Goal: Task Accomplishment & Management: Manage account settings

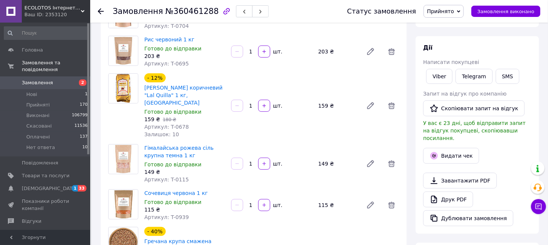
scroll to position [84, 0]
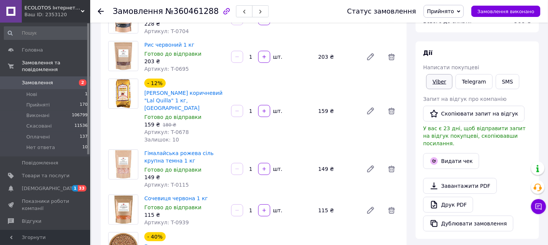
click at [444, 84] on link "Viber" at bounding box center [440, 81] width 26 height 15
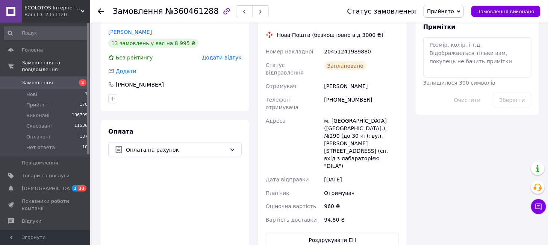
scroll to position [376, 0]
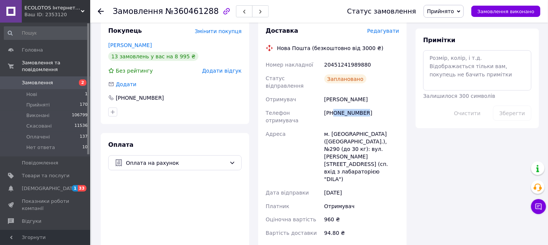
drag, startPoint x: 369, startPoint y: 103, endPoint x: 334, endPoint y: 98, distance: 36.1
click at [334, 106] on div "[PHONE_NUMBER]" at bounding box center [362, 116] width 78 height 21
copy div "0637955650"
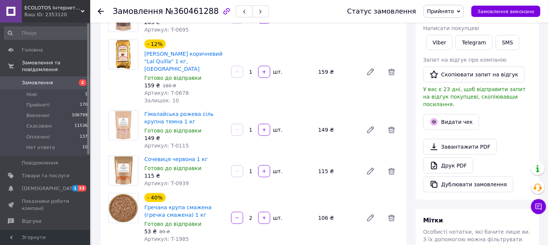
scroll to position [251, 0]
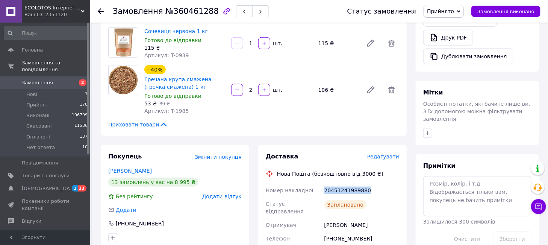
drag, startPoint x: 372, startPoint y: 186, endPoint x: 310, endPoint y: 179, distance: 62.5
copy div "Номер накладної 20451241989880"
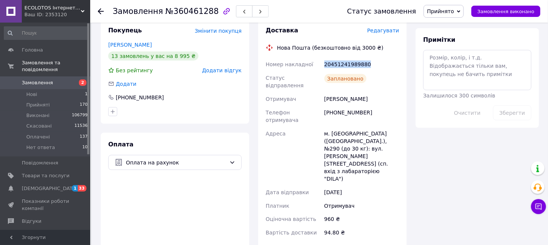
scroll to position [334, 0]
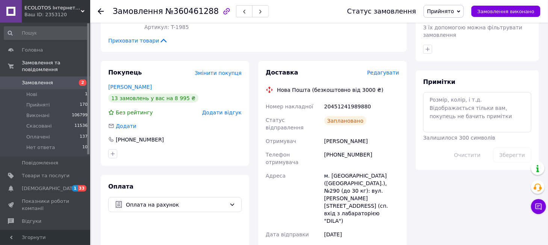
click at [370, 134] on div "Жаворонков Игорь" at bounding box center [362, 141] width 78 height 14
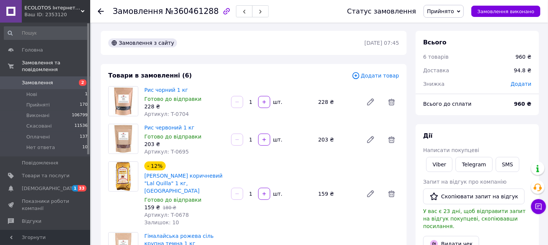
scroll to position [0, 0]
click at [310, 48] on div "Замовлення з сайту" at bounding box center [236, 44] width 258 height 12
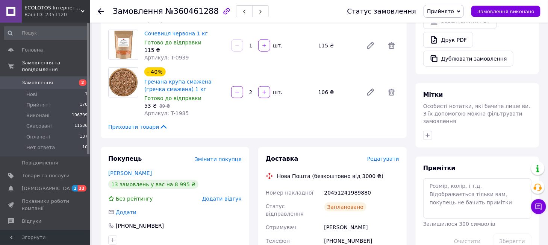
scroll to position [209, 0]
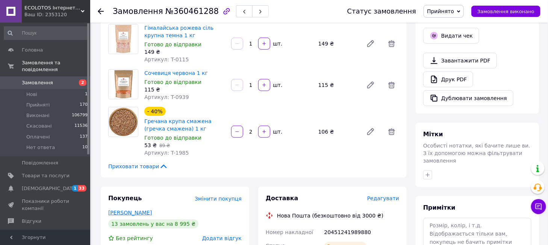
click at [137, 210] on link "Жаворонков Игорь" at bounding box center [130, 213] width 44 height 6
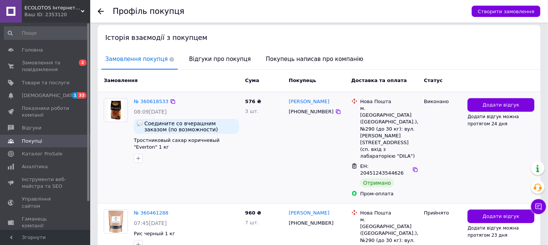
scroll to position [167, 0]
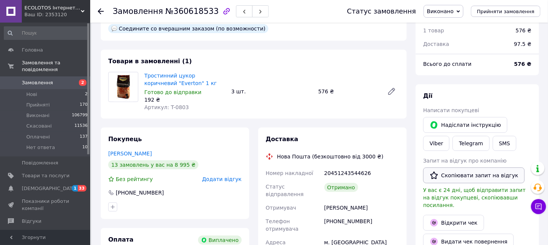
scroll to position [42, 0]
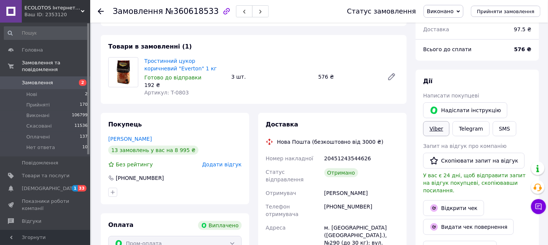
click at [450, 121] on link "Viber" at bounding box center [437, 128] width 26 height 15
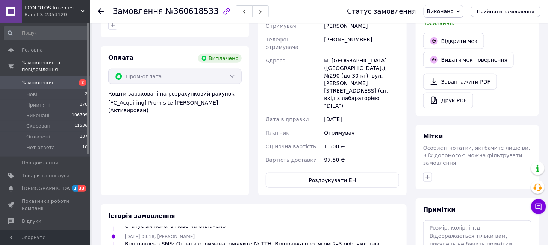
scroll to position [125, 0]
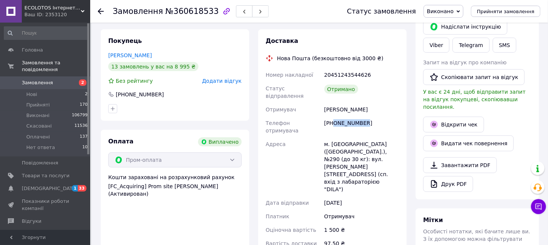
drag, startPoint x: 370, startPoint y: 117, endPoint x: 333, endPoint y: 113, distance: 37.4
click at [333, 116] on div "[PHONE_NUMBER]" at bounding box center [362, 126] width 78 height 21
copy div "0637955650"
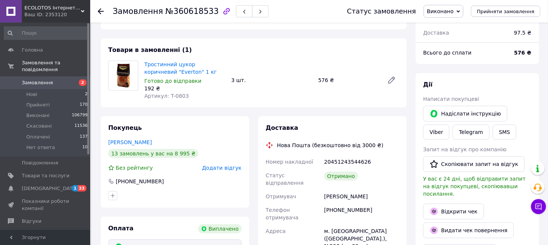
scroll to position [84, 0]
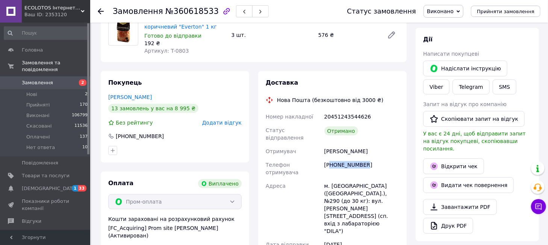
drag, startPoint x: 357, startPoint y: 156, endPoint x: 332, endPoint y: 160, distance: 25.4
click at [332, 160] on div "[PHONE_NUMBER]" at bounding box center [362, 168] width 78 height 21
click at [336, 160] on div "[PHONE_NUMBER]" at bounding box center [362, 168] width 78 height 21
drag, startPoint x: 363, startPoint y: 155, endPoint x: 334, endPoint y: 158, distance: 28.8
click at [334, 158] on div "[PHONE_NUMBER]" at bounding box center [362, 168] width 78 height 21
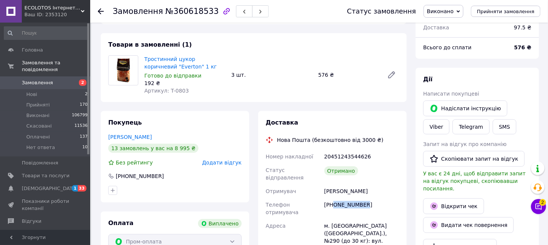
scroll to position [0, 0]
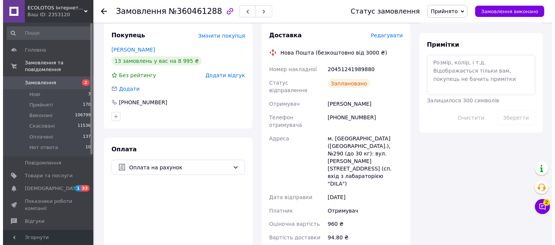
scroll to position [418, 0]
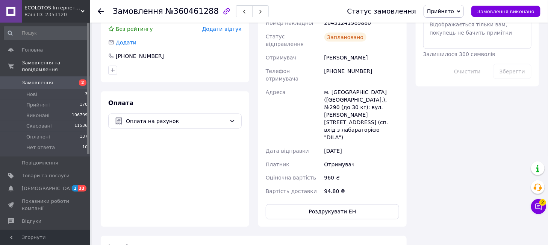
click at [454, 12] on span "Прийнято" at bounding box center [440, 11] width 27 height 6
click at [454, 40] on li "Скасовано" at bounding box center [444, 37] width 40 height 11
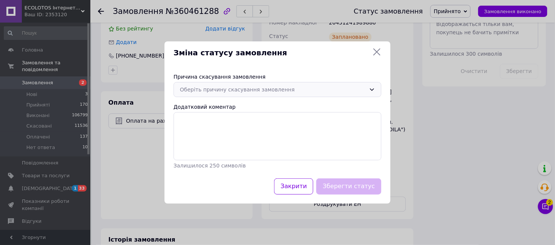
click at [269, 89] on div "Оберіть причину скасування замовлення" at bounding box center [273, 89] width 186 height 8
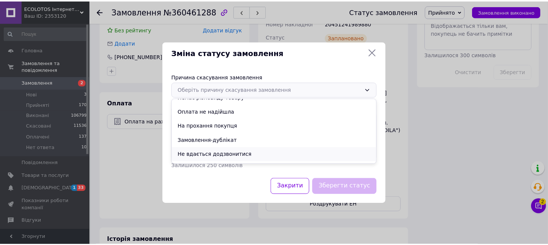
scroll to position [35, 0]
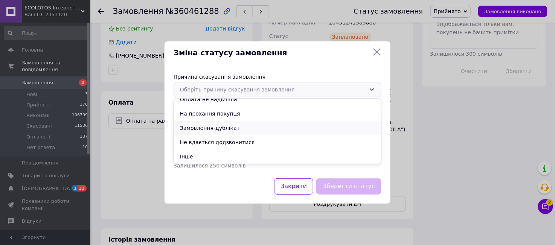
click at [228, 126] on li "Замовлення-дублікат" at bounding box center [277, 128] width 207 height 14
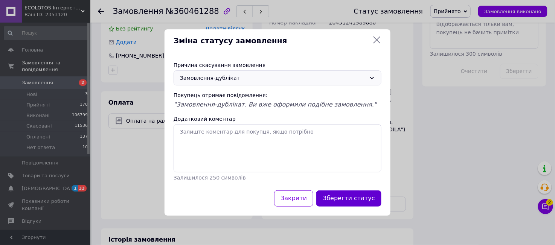
click at [340, 196] on button "Зберегти статус" at bounding box center [348, 198] width 65 height 16
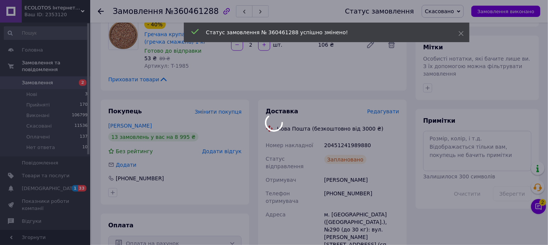
scroll to position [292, 0]
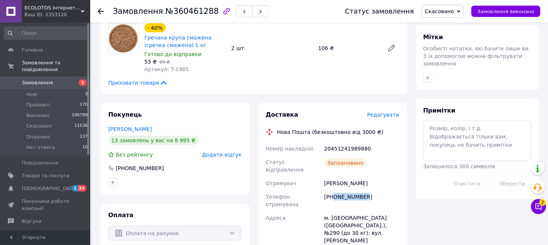
drag, startPoint x: 369, startPoint y: 185, endPoint x: 334, endPoint y: 181, distance: 35.9
click at [334, 190] on div "[PHONE_NUMBER]" at bounding box center [362, 200] width 78 height 21
copy div "0637955650"
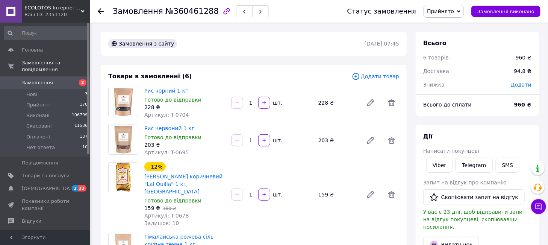
click at [76, 79] on span "2" at bounding box center [80, 82] width 21 height 7
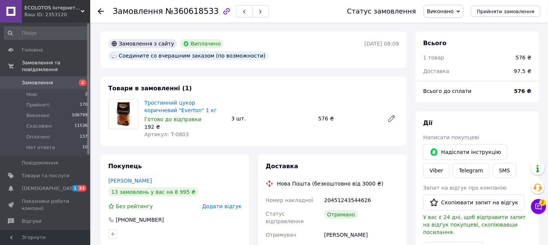
scroll to position [42, 0]
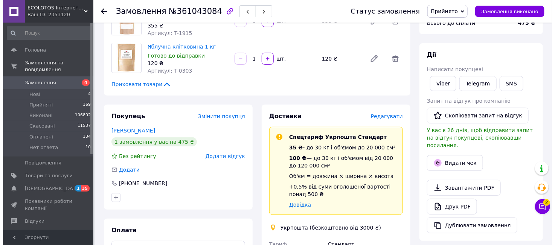
scroll to position [84, 0]
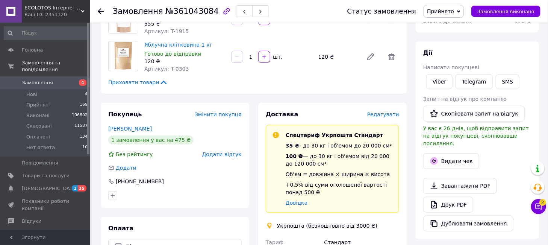
click at [379, 112] on span "Редагувати" at bounding box center [384, 114] width 32 height 6
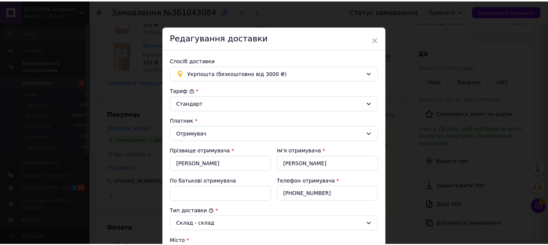
scroll to position [287, 0]
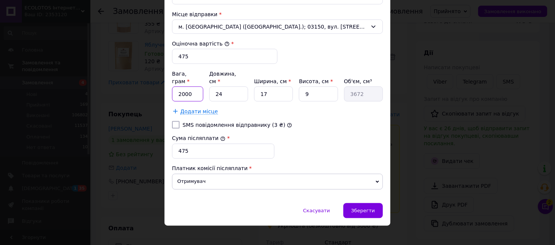
click at [194, 88] on input "2000" at bounding box center [187, 94] width 31 height 15
type input "2100"
click at [359, 203] on div "Зберегти" at bounding box center [363, 210] width 40 height 15
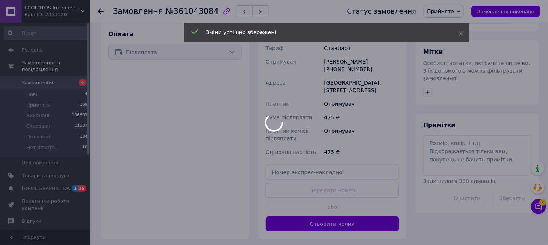
scroll to position [292, 0]
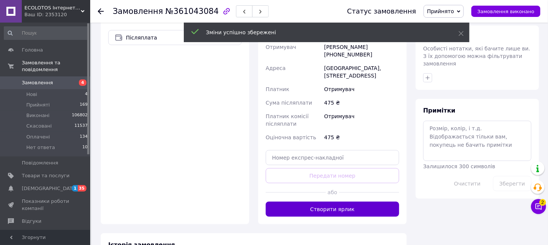
click at [347, 211] on button "Створити ярлик" at bounding box center [333, 209] width 134 height 15
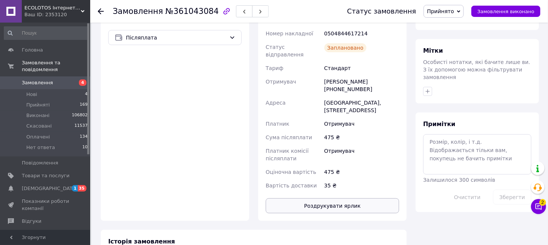
click at [331, 198] on button "Роздрукувати ярлик" at bounding box center [333, 205] width 134 height 15
drag, startPoint x: 362, startPoint y: 82, endPoint x: 333, endPoint y: 82, distance: 28.6
click at [333, 82] on div "Ірина Комарова +380500557597" at bounding box center [362, 85] width 78 height 21
copy div "0500557597"
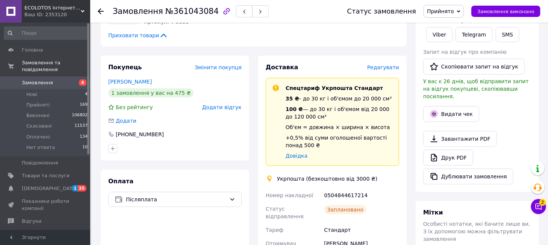
scroll to position [0, 0]
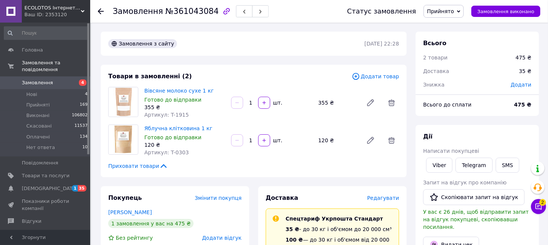
click at [58, 79] on span "Замовлення" at bounding box center [46, 82] width 48 height 7
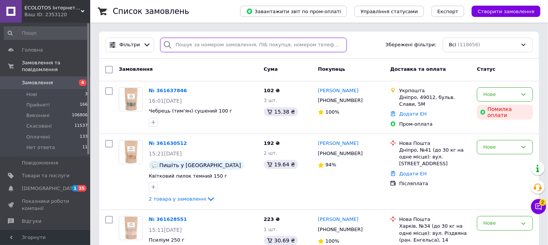
click at [207, 43] on input "search" at bounding box center [253, 45] width 187 height 15
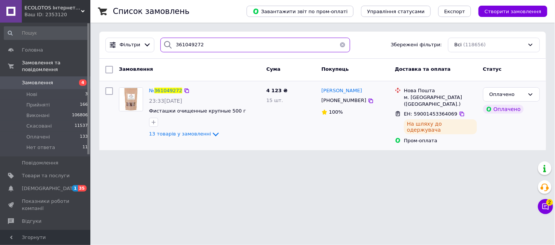
type input "361049272"
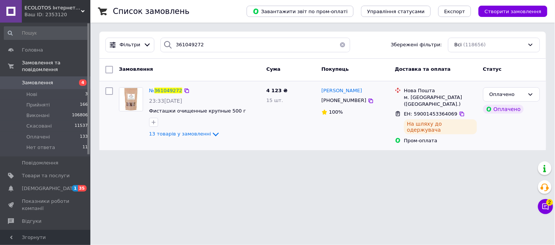
click at [169, 94] on div "№ 361049272" at bounding box center [165, 91] width 35 height 9
click at [163, 89] on span "361049272" at bounding box center [168, 91] width 28 height 6
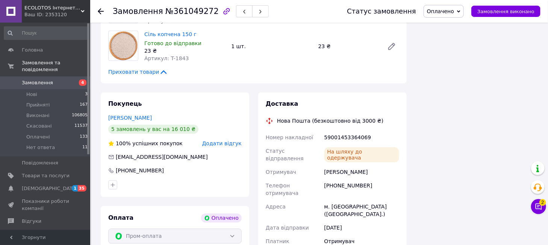
scroll to position [559, 0]
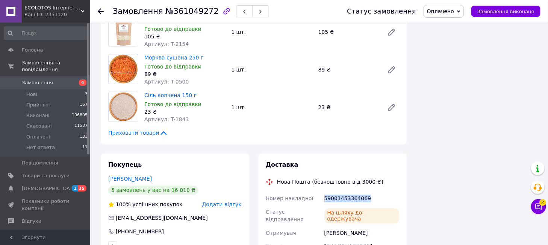
drag, startPoint x: 368, startPoint y: 161, endPoint x: 323, endPoint y: 158, distance: 44.8
click at [323, 192] on div "59001453364069" at bounding box center [362, 199] width 78 height 14
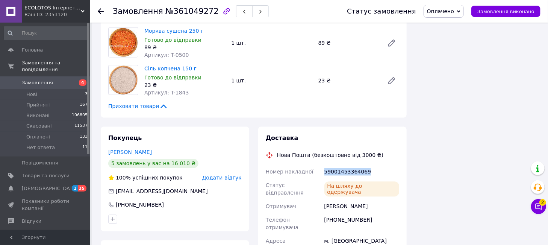
scroll to position [601, 0]
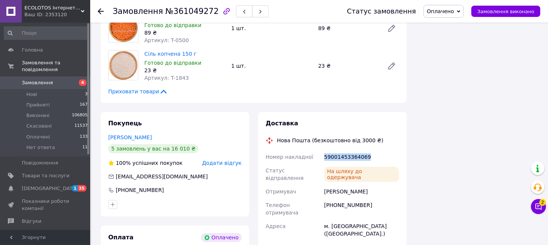
copy div "59001453364069"
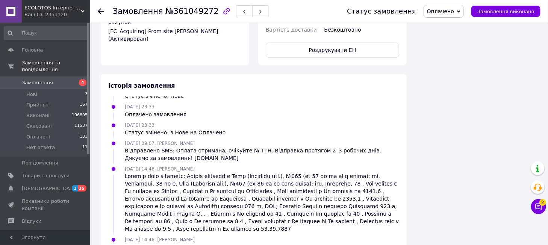
scroll to position [893, 0]
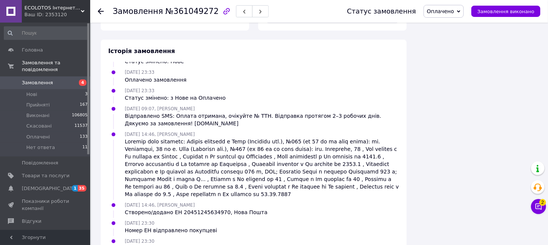
drag, startPoint x: 175, startPoint y: 207, endPoint x: 215, endPoint y: 210, distance: 40.0
copy div "20451245634970"
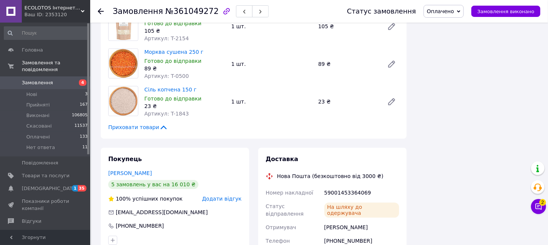
scroll to position [643, 0]
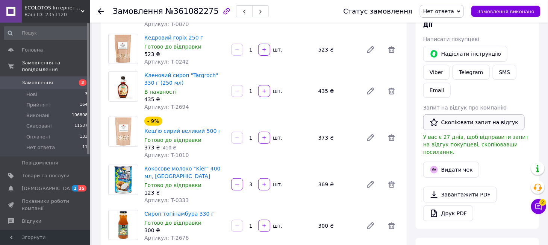
scroll to position [84, 0]
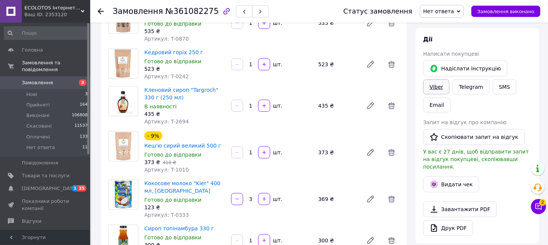
click at [450, 79] on link "Viber" at bounding box center [437, 86] width 26 height 15
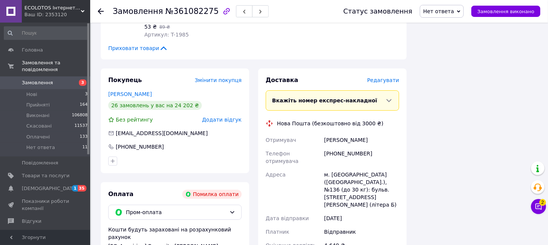
scroll to position [1050, 0]
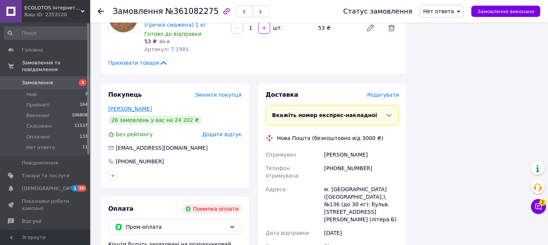
click at [136, 106] on link "[PERSON_NAME]" at bounding box center [130, 109] width 44 height 6
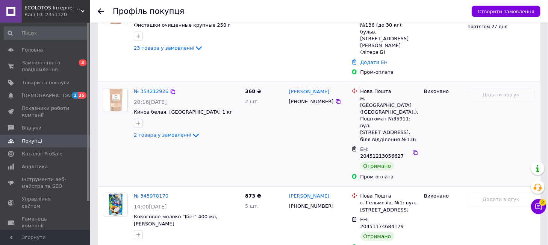
scroll to position [220, 0]
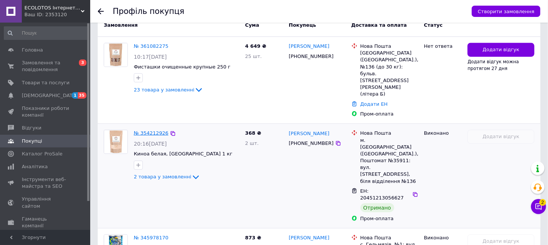
click at [151, 130] on link "№ 354212926" at bounding box center [151, 133] width 35 height 6
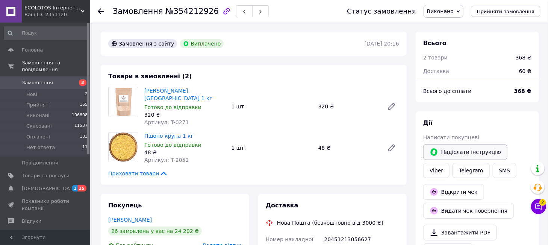
scroll to position [51, 0]
click at [450, 163] on link "Viber" at bounding box center [437, 170] width 26 height 15
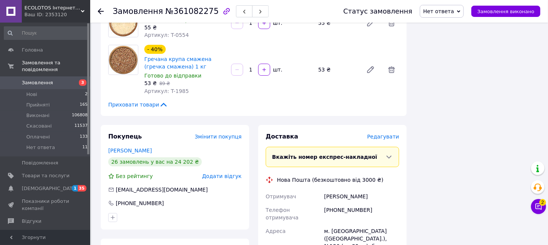
scroll to position [1092, 0]
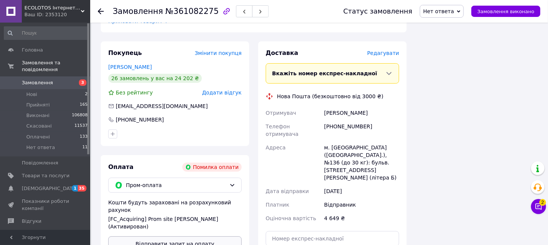
click at [188, 236] on button "Відправити запит на оплату" at bounding box center [175, 243] width 134 height 15
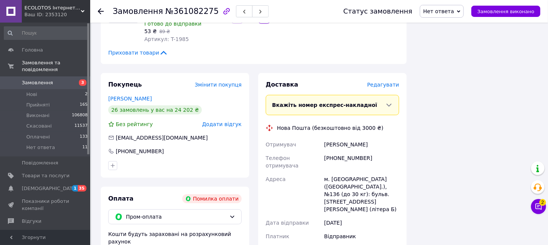
scroll to position [1050, 0]
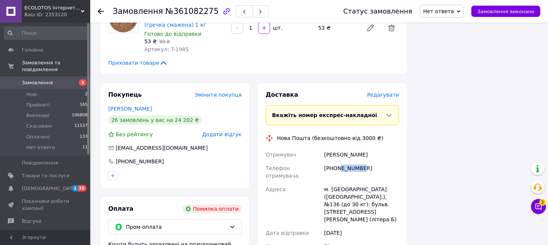
drag, startPoint x: 359, startPoint y: 117, endPoint x: 341, endPoint y: 117, distance: 18.4
click at [341, 161] on div "[PHONE_NUMBER]" at bounding box center [362, 171] width 78 height 21
drag, startPoint x: 351, startPoint y: 117, endPoint x: 334, endPoint y: 118, distance: 16.9
click at [334, 161] on div "[PHONE_NUMBER]" at bounding box center [362, 171] width 78 height 21
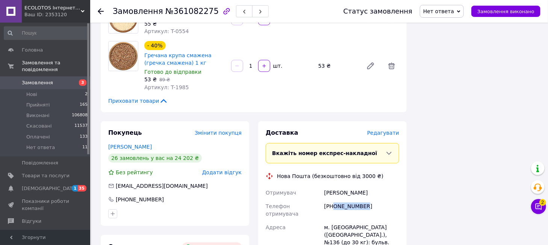
scroll to position [925, 0]
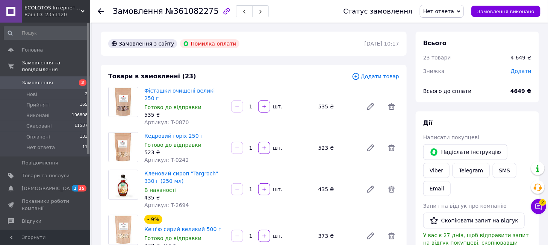
click at [36, 76] on link "Замовлення 3" at bounding box center [46, 82] width 92 height 13
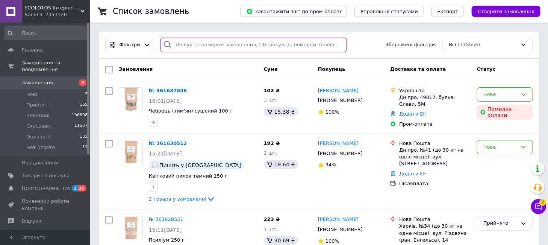
click at [214, 51] on input "search" at bounding box center [253, 45] width 187 height 15
paste input "0636655251"
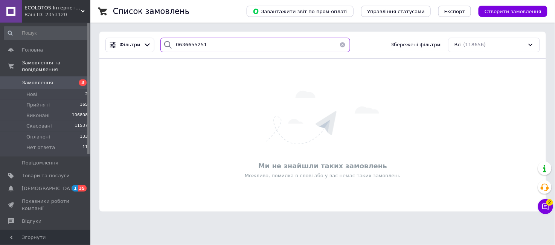
drag, startPoint x: 199, startPoint y: 41, endPoint x: 155, endPoint y: 47, distance: 44.8
click at [157, 47] on div "0636655251" at bounding box center [255, 45] width 196 height 15
paste input "991977299"
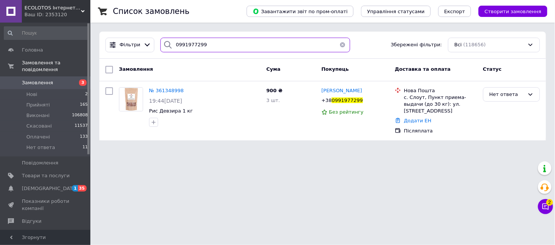
drag, startPoint x: 217, startPoint y: 48, endPoint x: 119, endPoint y: 54, distance: 97.6
click at [119, 54] on div "Фільтри 0991977299 Збережені фільтри: Всі (118656)" at bounding box center [322, 45] width 446 height 27
paste input "681786282"
drag, startPoint x: 205, startPoint y: 43, endPoint x: 146, endPoint y: 49, distance: 59.0
click at [146, 49] on div "Фільтри 0681786282 Збережені фільтри: Всі (118656)" at bounding box center [322, 45] width 440 height 15
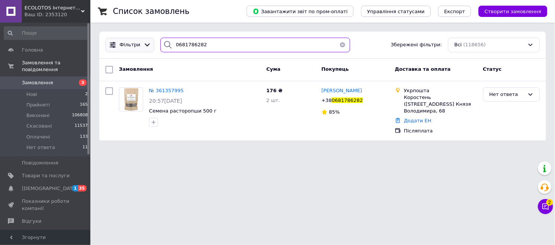
paste input "936893824"
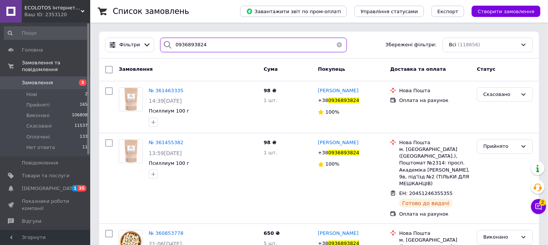
drag, startPoint x: 200, startPoint y: 41, endPoint x: 156, endPoint y: 46, distance: 44.3
click at [157, 46] on div "0936893824" at bounding box center [253, 45] width 193 height 15
paste input "686558888"
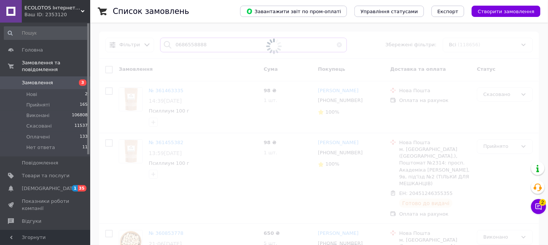
type input "0686558888"
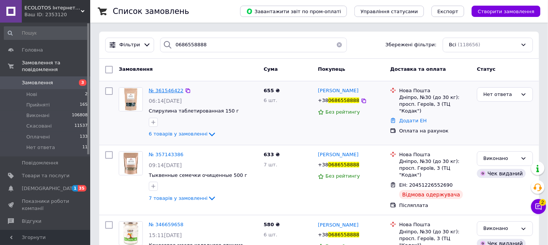
click at [156, 92] on span "№ 361546422" at bounding box center [166, 91] width 35 height 6
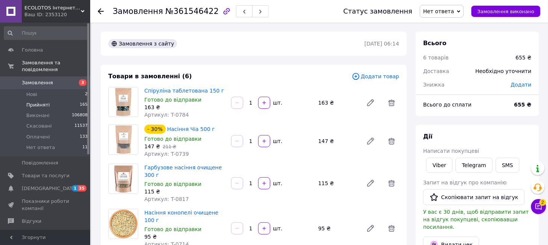
click at [60, 100] on li "Прийняті 165" at bounding box center [46, 105] width 92 height 11
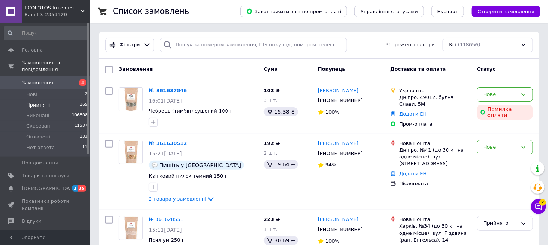
click at [60, 100] on li "Прийняті 165" at bounding box center [46, 105] width 92 height 11
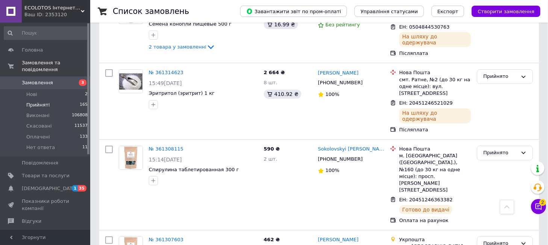
scroll to position [6662, 0]
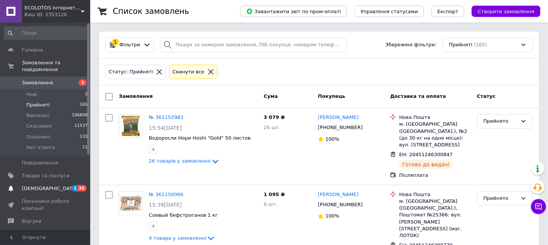
click at [53, 185] on link "Сповіщення 1 35" at bounding box center [46, 188] width 92 height 13
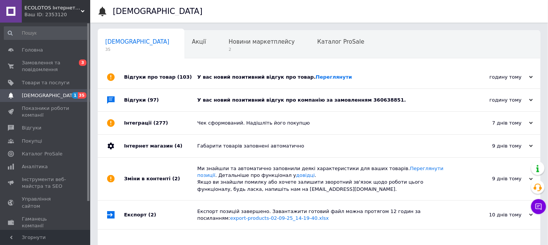
click at [169, 102] on div "Відгуки (97)" at bounding box center [160, 100] width 73 height 23
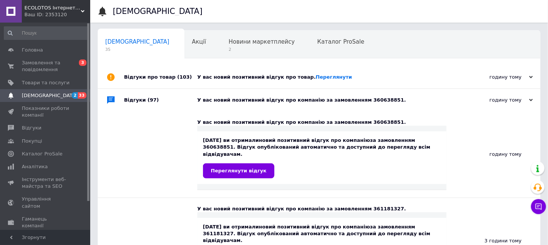
click at [169, 102] on div "Відгуки (97)" at bounding box center [160, 100] width 73 height 23
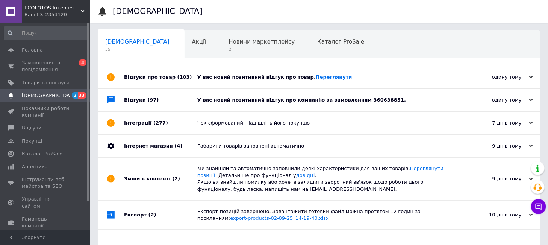
click at [191, 77] on div "Відгуки про товар (103)" at bounding box center [160, 77] width 73 height 23
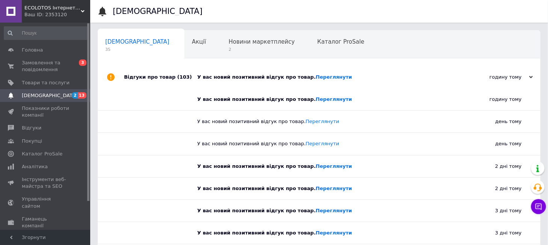
click at [191, 77] on div "Відгуки про товар (103)" at bounding box center [160, 77] width 73 height 23
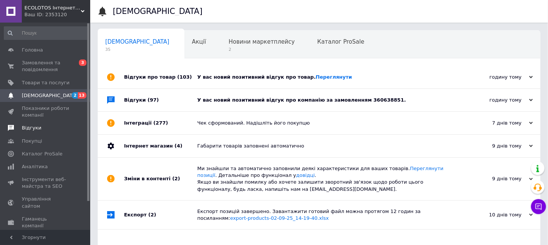
click at [46, 126] on span "Відгуки" at bounding box center [46, 128] width 48 height 7
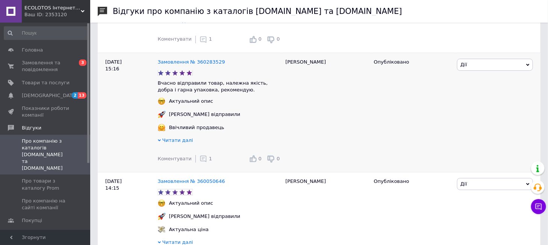
scroll to position [2341, 0]
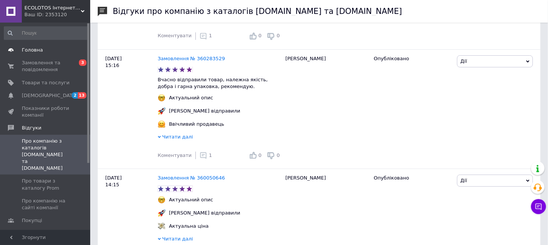
click at [27, 52] on span "Головна" at bounding box center [32, 50] width 21 height 7
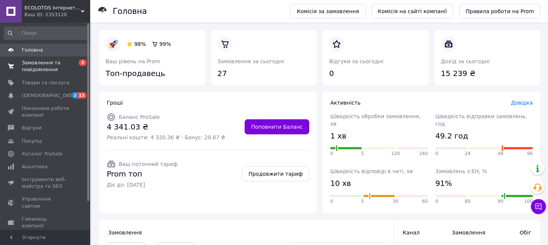
click at [51, 66] on span "Замовлення та повідомлення" at bounding box center [46, 66] width 48 height 14
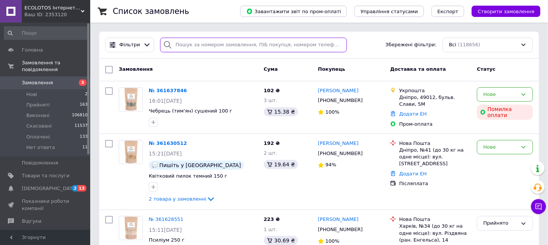
click at [221, 45] on input "search" at bounding box center [253, 45] width 187 height 15
paste input "0686558888"
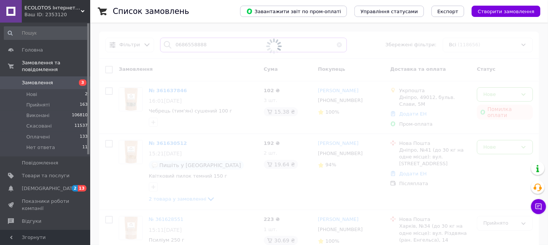
type input "0686558888"
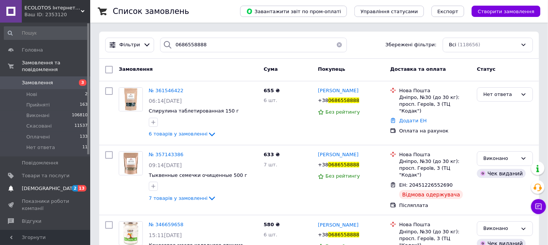
click at [55, 185] on span "[DEMOGRAPHIC_DATA]" at bounding box center [46, 188] width 48 height 7
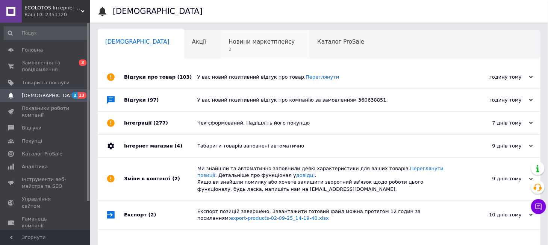
click at [229, 43] on span "Новини маркетплейсу" at bounding box center [262, 41] width 66 height 7
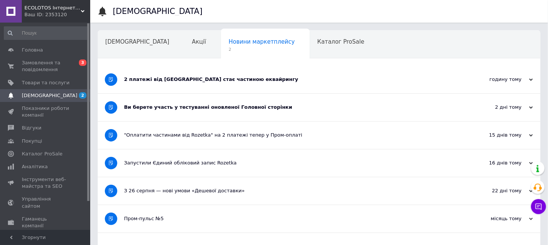
click at [256, 109] on div "Ви берете участь у тестуванні оновленої Головної сторінки" at bounding box center [291, 107] width 334 height 7
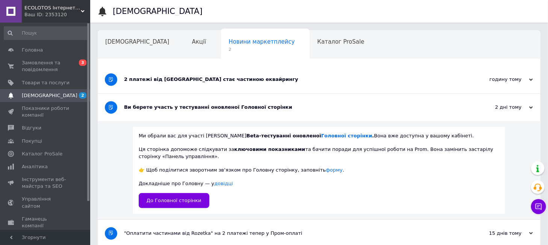
click at [243, 108] on div "Ви берете участь у тестуванні оновленої Головної сторінки" at bounding box center [291, 107] width 334 height 7
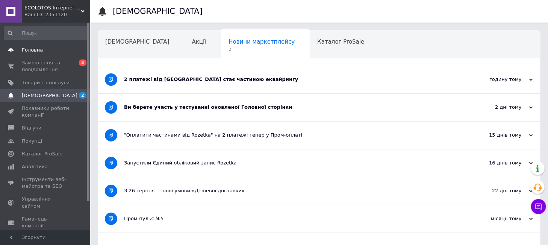
click at [43, 55] on link "Головна" at bounding box center [46, 50] width 92 height 13
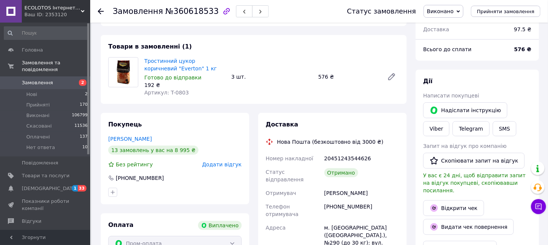
scroll to position [48, 0]
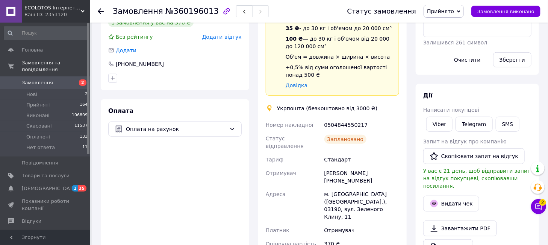
scroll to position [167, 0]
